Goal: Task Accomplishment & Management: Manage account settings

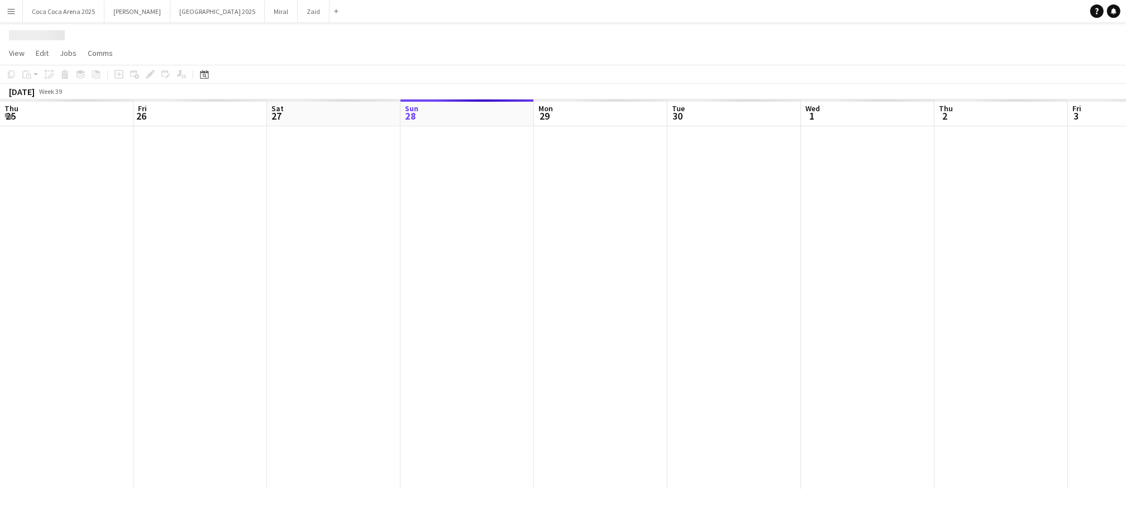
scroll to position [0, 267]
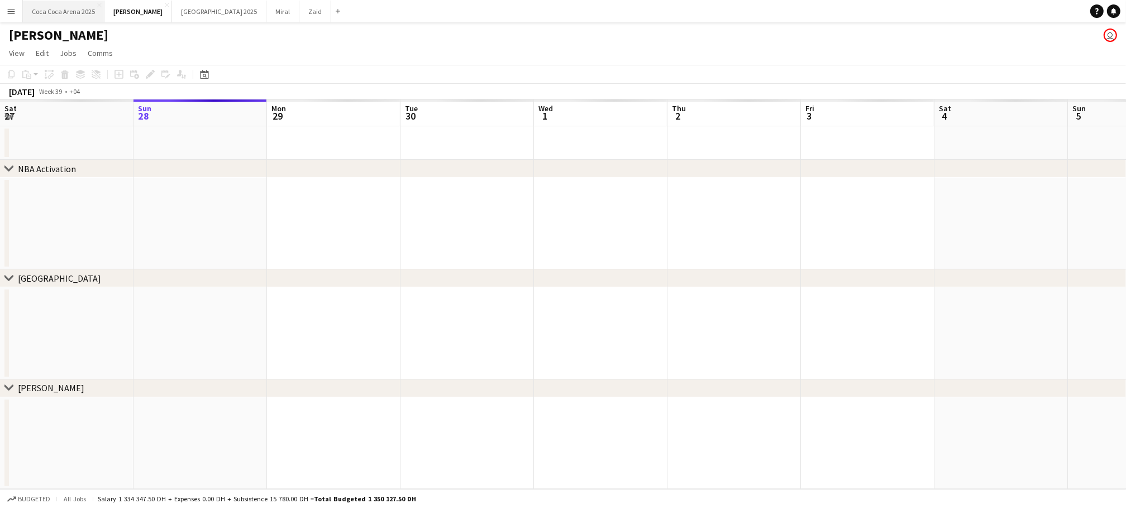
click at [64, 15] on button "Coca Coca Arena 2025 Close" at bounding box center [64, 12] width 82 height 22
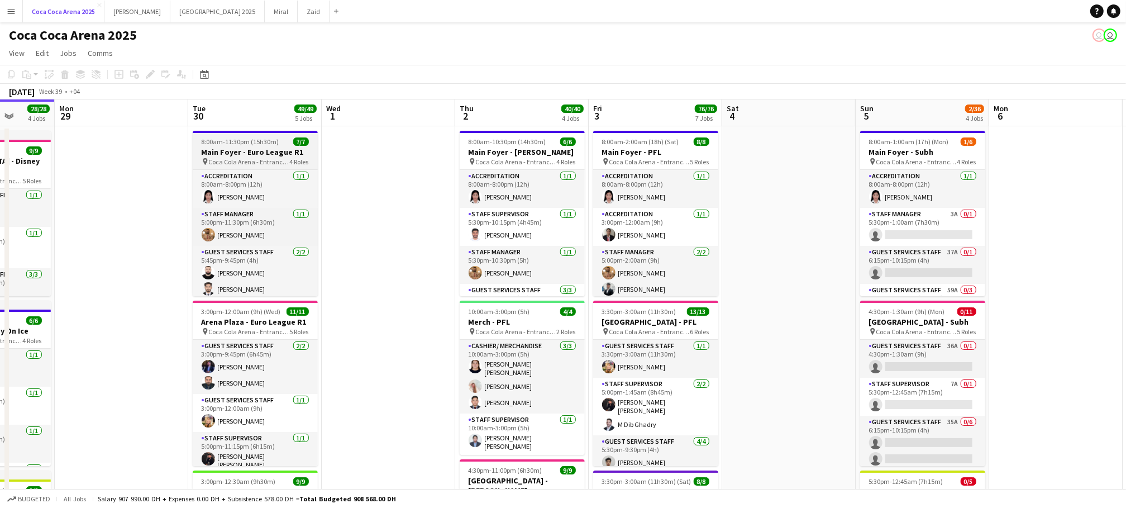
scroll to position [0, 396]
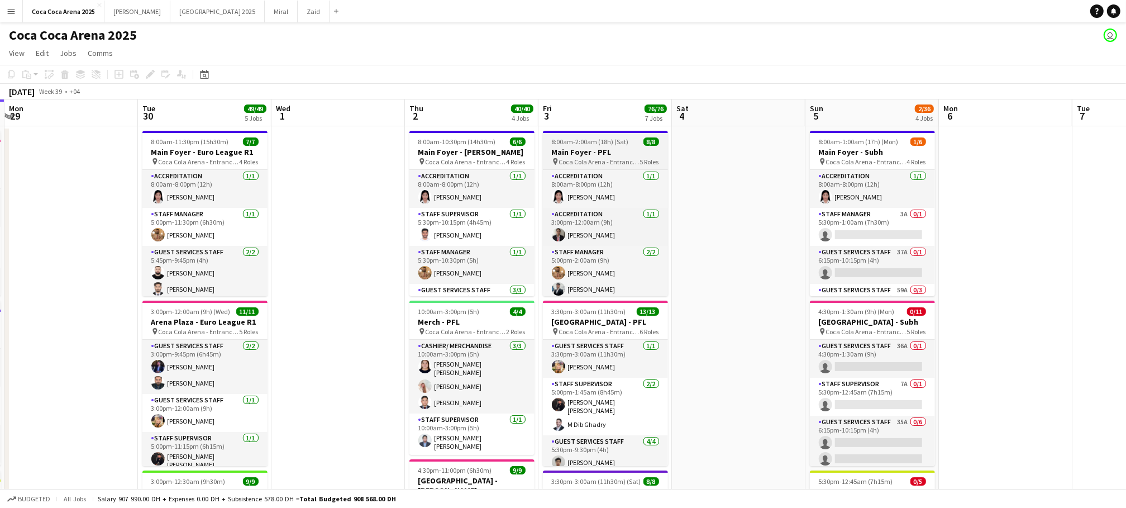
click at [609, 168] on app-job-card "8:00am-2:00am (18h) (Sat) 8/8 Main Foyer - PFL pin Coca Cola Arena - Entrance F…" at bounding box center [605, 213] width 125 height 165
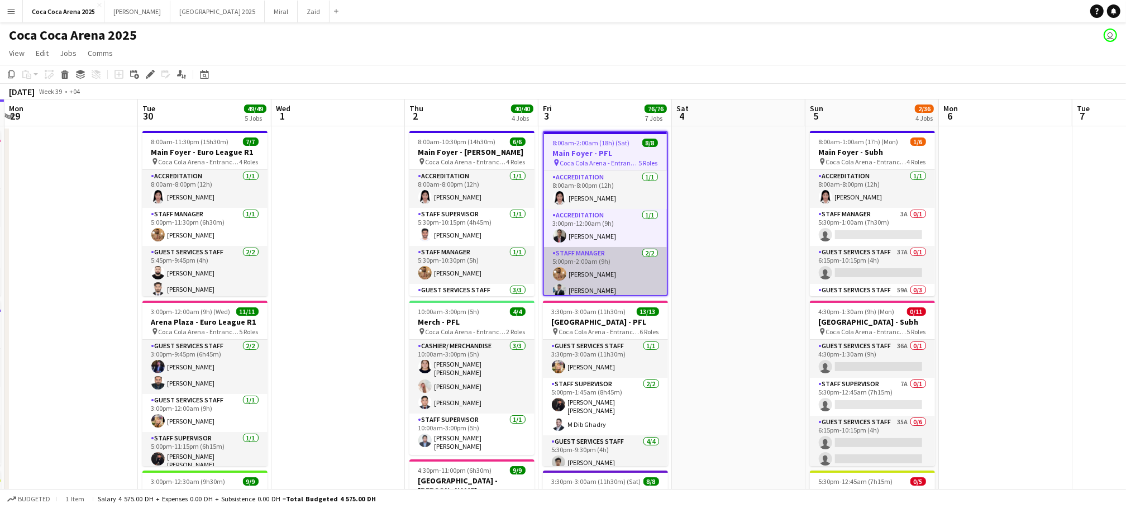
click at [631, 287] on app-card-role "Staff Manager 2/2 5:00pm-2:00am (9h) Mohamed Zogbour Osama Hejazi" at bounding box center [605, 274] width 123 height 54
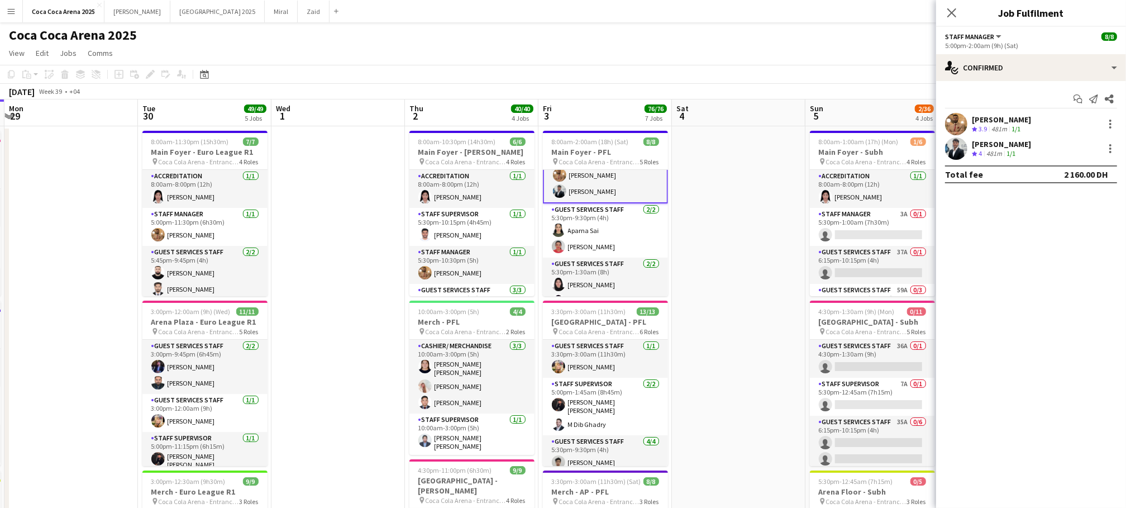
scroll to position [108, 0]
